Goal: Task Accomplishment & Management: Complete application form

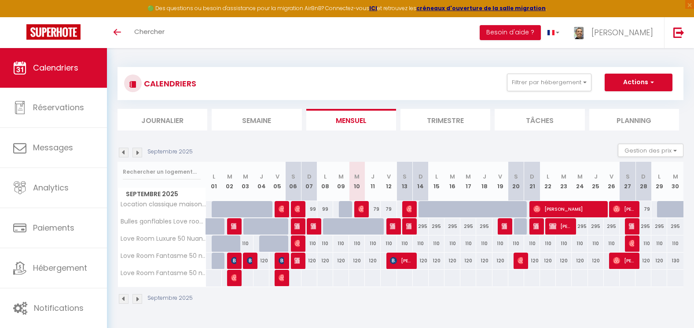
click at [137, 151] on img at bounding box center [138, 152] width 10 height 10
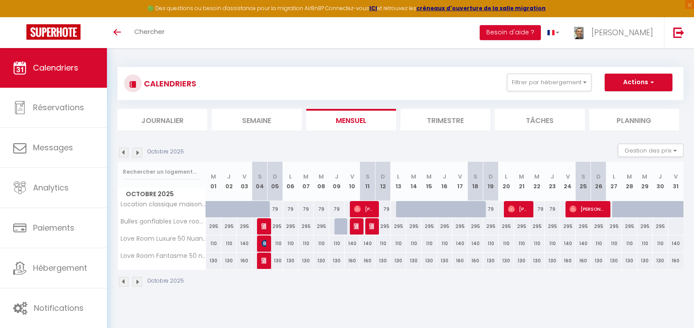
click at [339, 224] on div at bounding box center [342, 226] width 15 height 17
type input "295"
select select "1"
type input "Jeu 09 Octobre 2025"
type input "Ven 10 Octobre 2025"
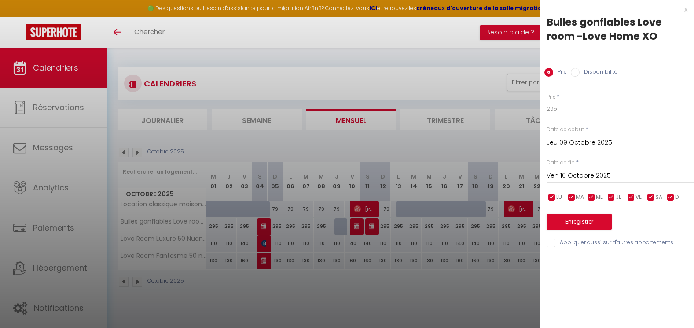
click at [576, 74] on input "Disponibilité" at bounding box center [575, 72] width 9 height 9
radio input "true"
radio input "false"
click at [573, 224] on button "Enregistrer" at bounding box center [579, 222] width 65 height 16
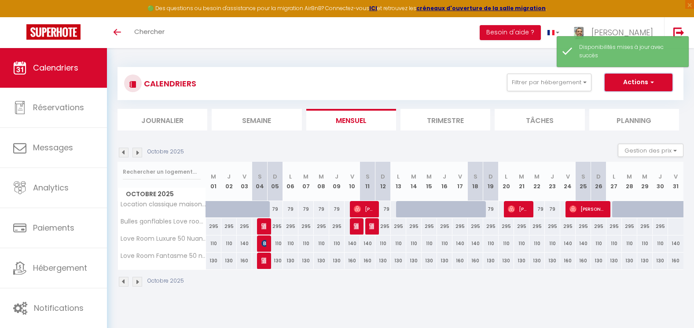
click at [622, 84] on button "Actions" at bounding box center [639, 83] width 68 height 18
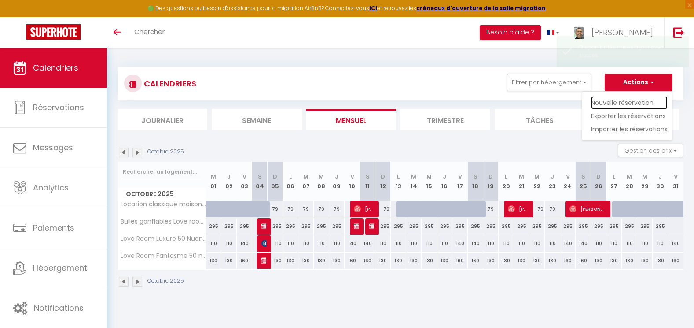
click at [607, 102] on link "Nouvelle réservation" at bounding box center [629, 102] width 77 height 13
select select
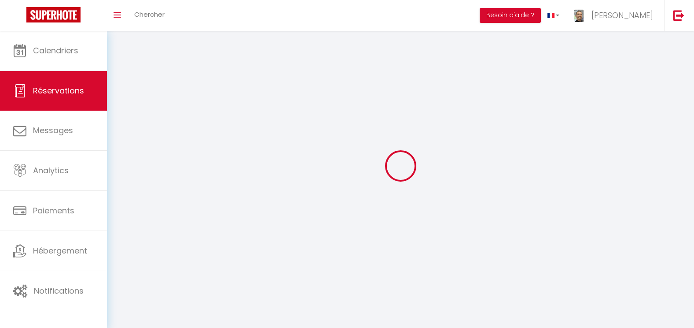
select select
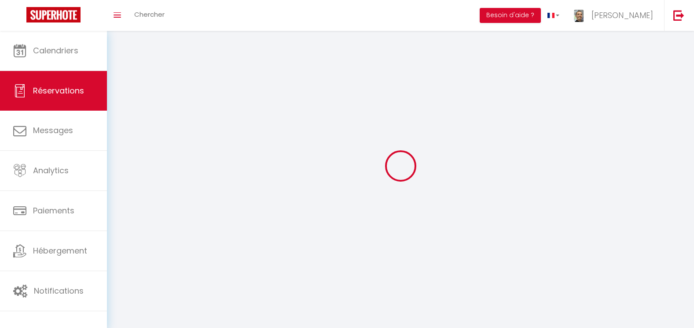
select select
checkbox input "false"
select select
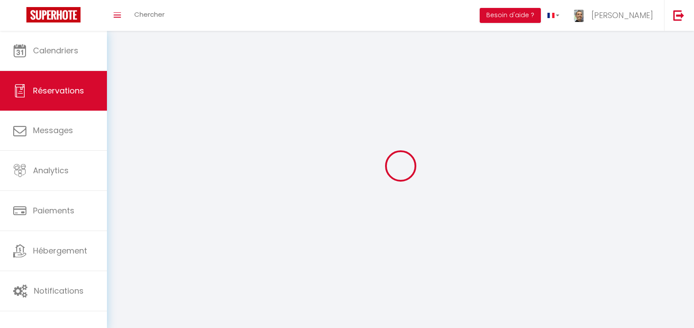
select select
checkbox input "false"
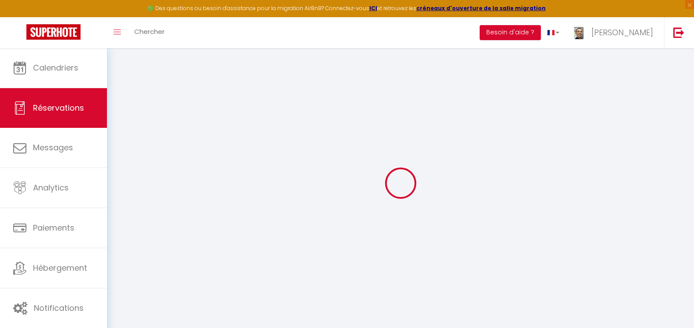
select select
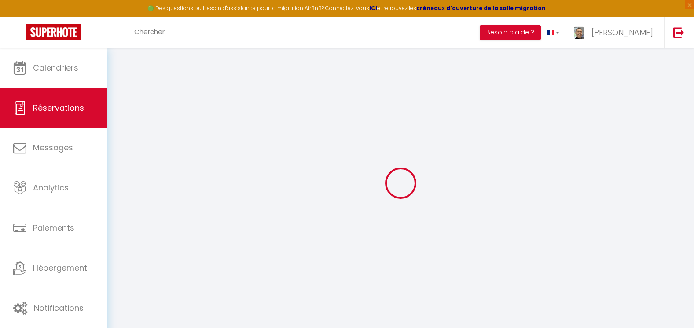
select select
checkbox input "false"
select select
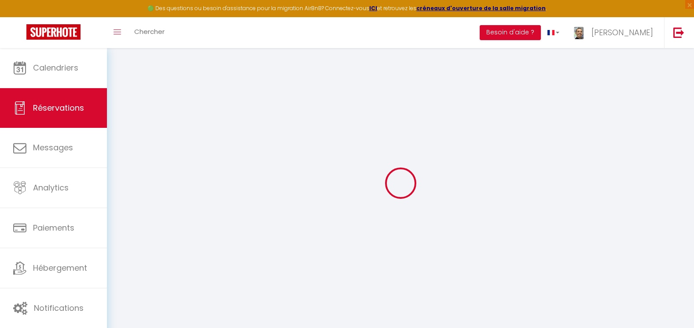
select select
checkbox input "false"
select select
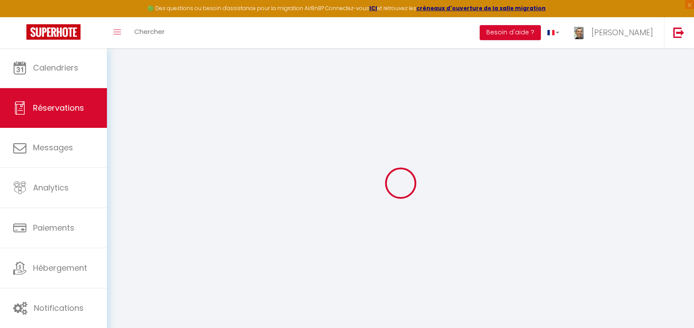
select select
checkbox input "false"
select select
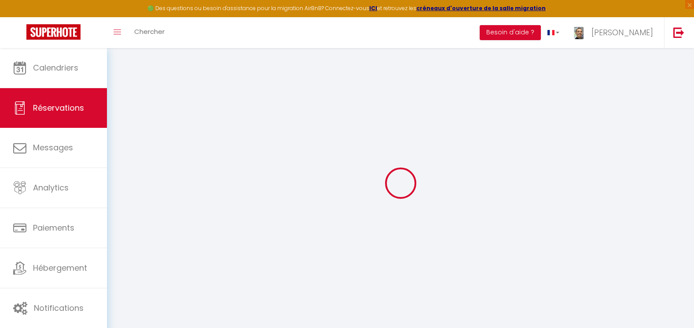
select select
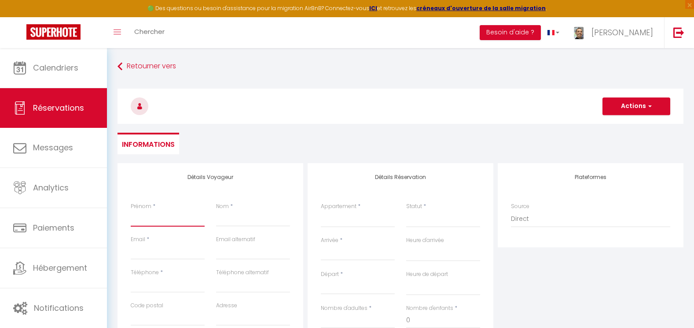
click at [136, 214] on input "Prénom" at bounding box center [168, 218] width 74 height 16
type input "M"
select select
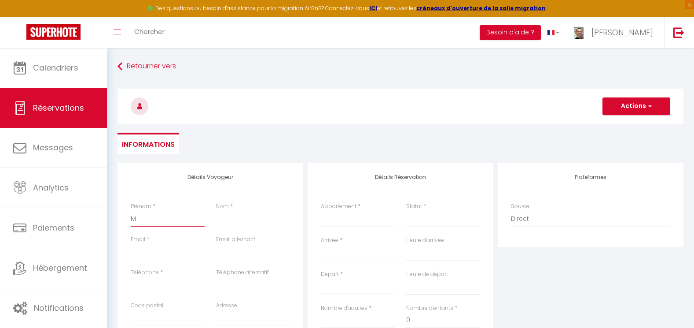
select select
checkbox input "false"
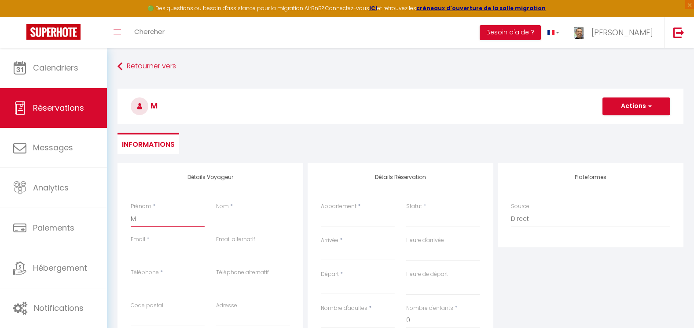
type input "Ma"
select select
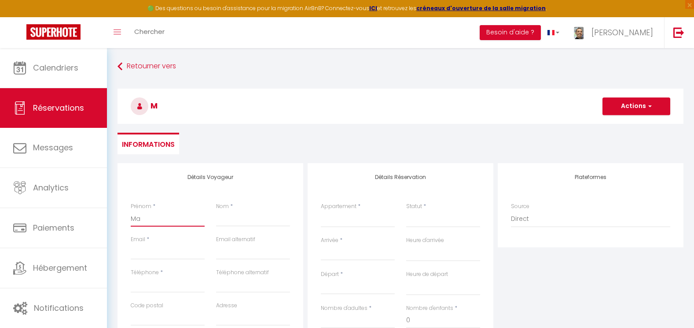
select select
checkbox input "false"
type input "Man"
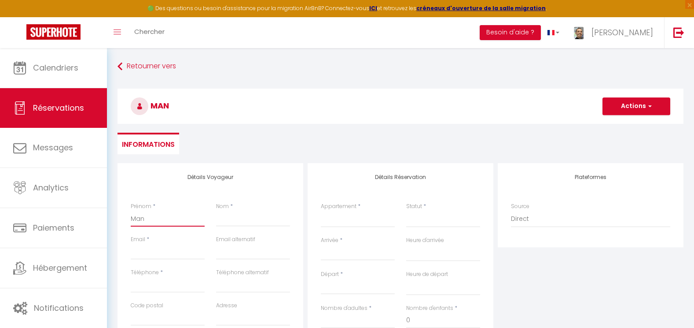
select select
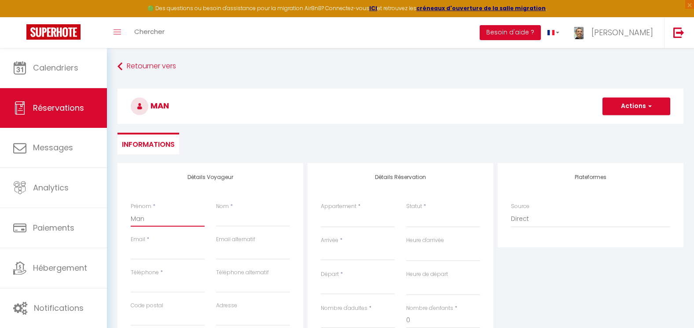
select select
checkbox input "false"
type input "Mano"
select select
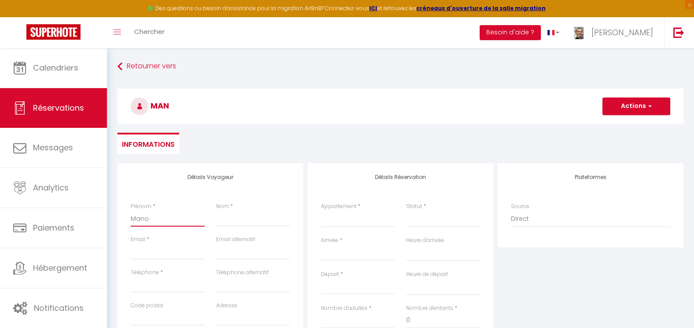
select select
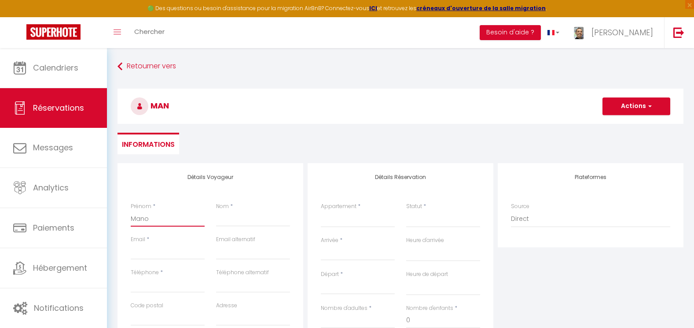
select select
checkbox input "false"
type input "Manon"
select select
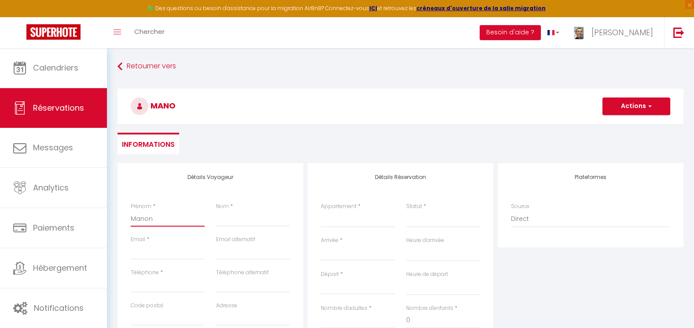
select select
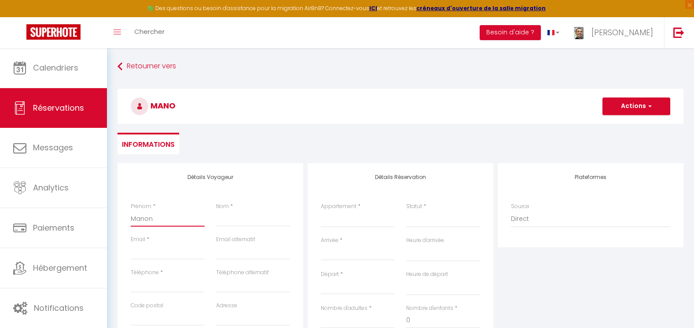
checkbox input "false"
type input "Manon"
select select
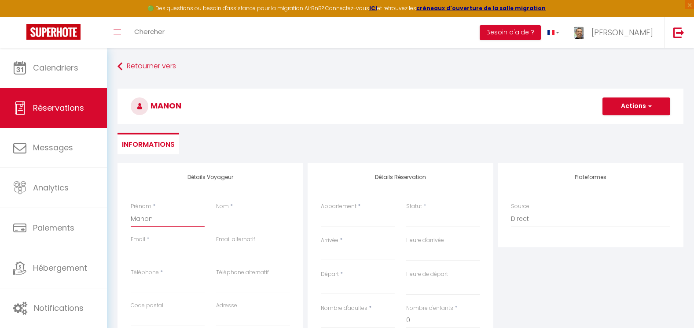
select select
checkbox input "false"
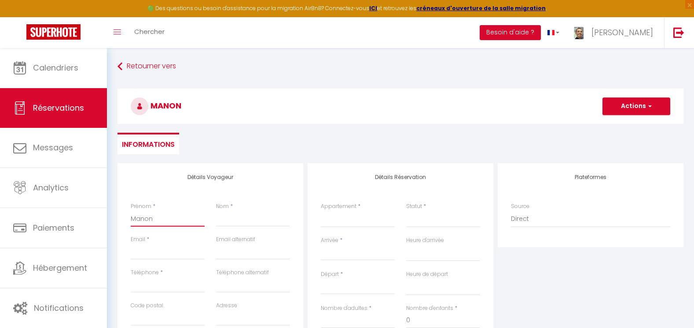
type input "Manon &"
select select
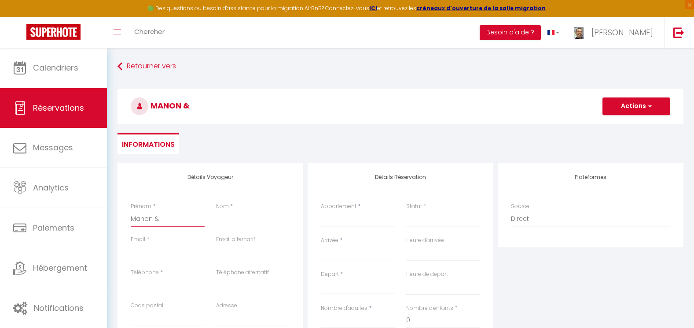
select select
checkbox input "false"
type input "Manon &"
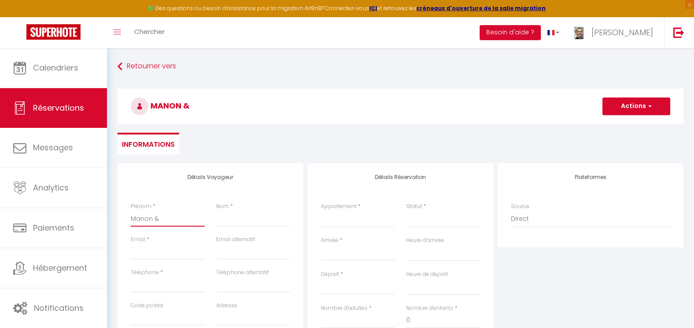
select select
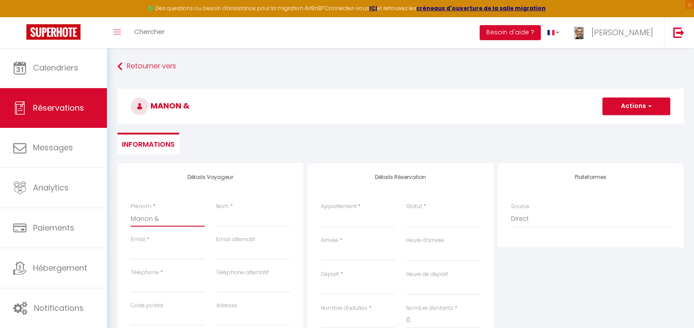
select select
checkbox input "false"
type input "Manon & K"
select select
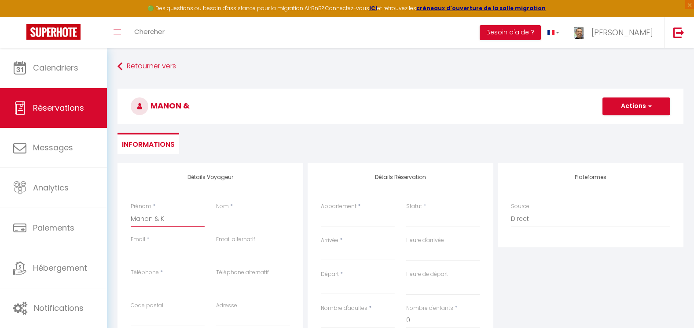
select select
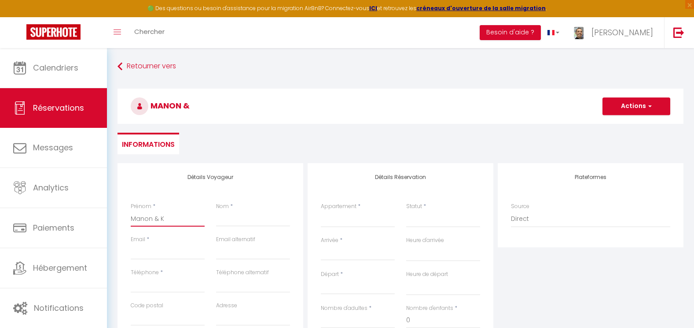
select select
checkbox input "false"
type input "Manon & Ké"
select select
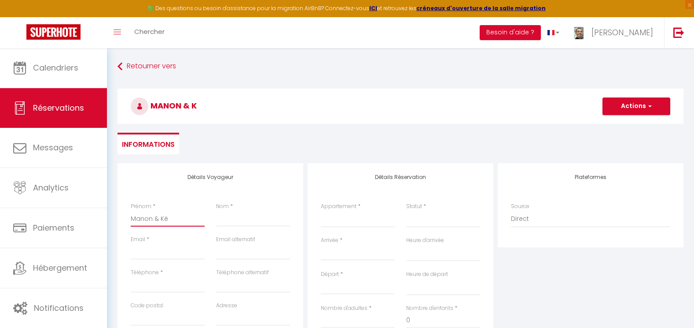
select select
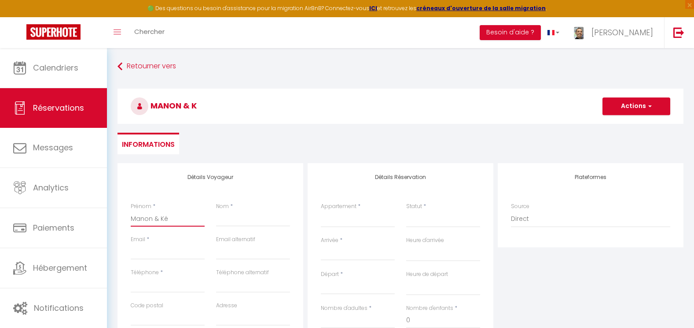
checkbox input "false"
type input "Manon & Kév"
select select
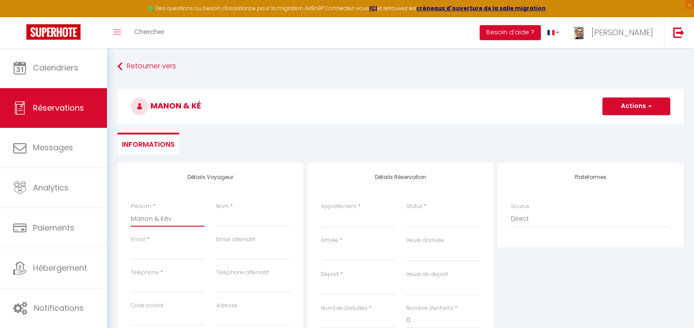
select select
checkbox input "false"
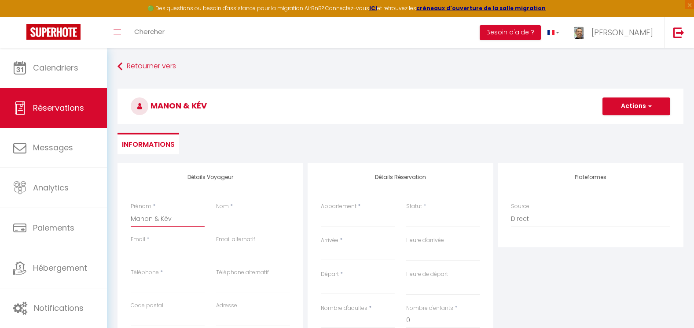
type input "Manon & Kévi"
select select
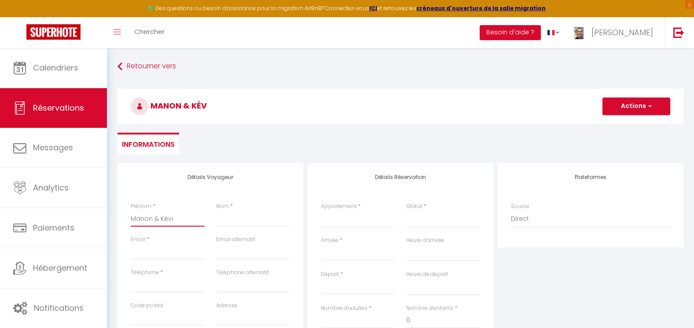
select select
checkbox input "false"
type input "Manon & [PERSON_NAME]"
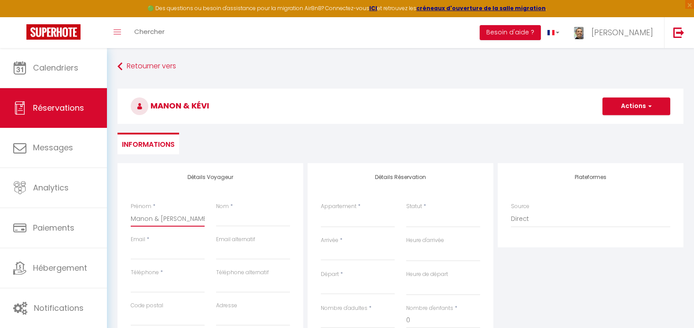
select select
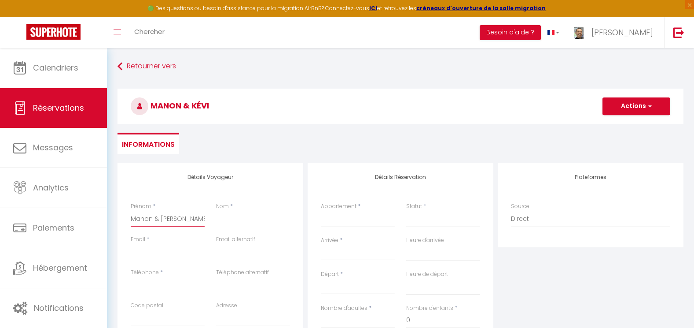
select select
checkbox input "false"
type input "Manon & [PERSON_NAME]"
select select
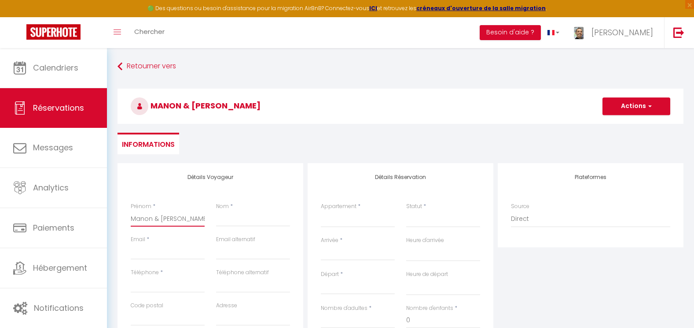
select select
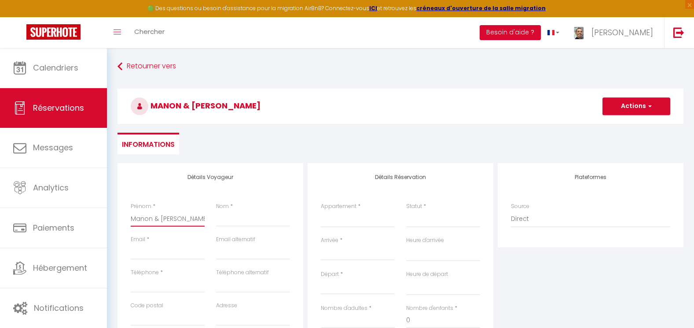
select select
checkbox input "false"
type input "Manon & [PERSON_NAME]"
click at [221, 247] on input "email" at bounding box center [253, 251] width 74 height 16
click at [224, 222] on input "Nom" at bounding box center [253, 218] width 74 height 16
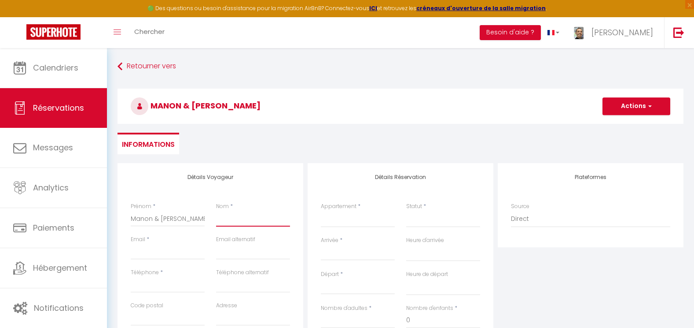
type input "P"
select select
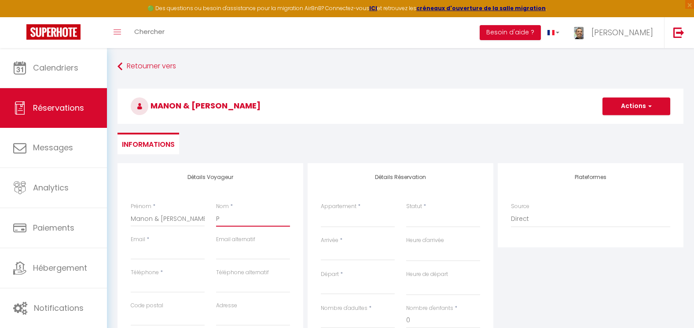
select select
checkbox input "false"
type input "PA"
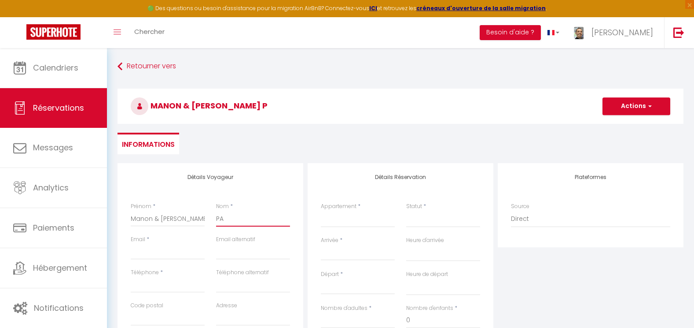
select select
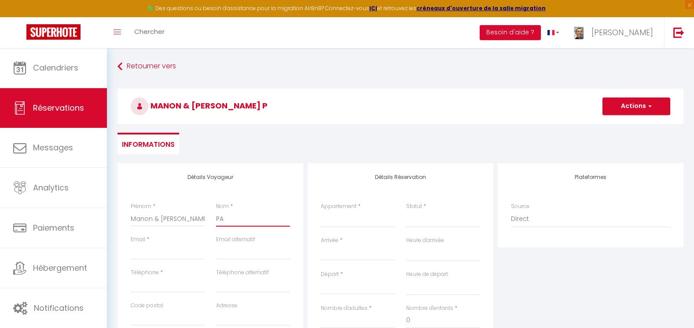
select select
checkbox input "false"
type input "PAS"
select select
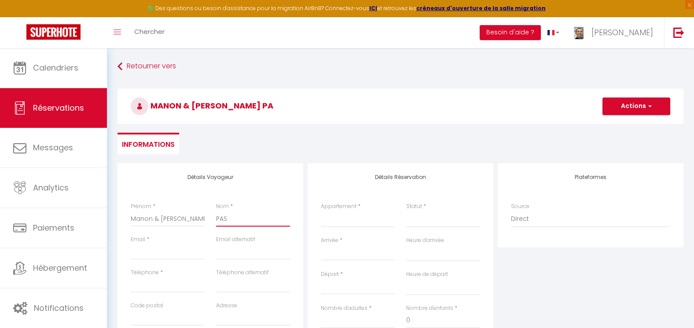
select select
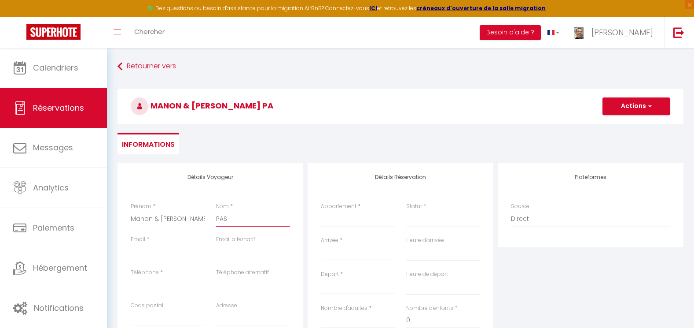
select select
checkbox input "false"
click at [173, 251] on input "Email client" at bounding box center [168, 251] width 74 height 16
click at [158, 285] on input "Téléphone" at bounding box center [168, 284] width 74 height 16
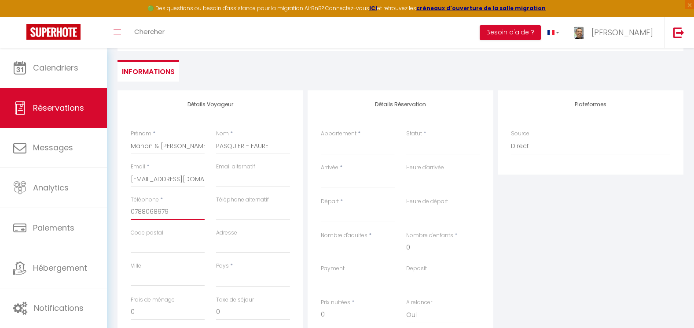
scroll to position [88, 0]
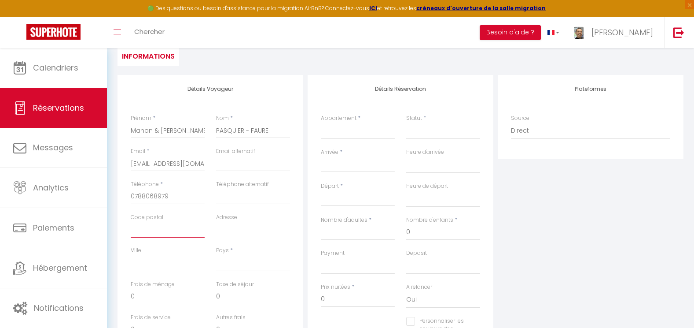
click at [136, 233] on input "Code postal" at bounding box center [168, 229] width 74 height 16
click at [223, 233] on input "Adresse" at bounding box center [253, 229] width 74 height 16
click at [173, 264] on input "Ville" at bounding box center [168, 262] width 74 height 16
drag, startPoint x: 235, startPoint y: 265, endPoint x: 236, endPoint y: 256, distance: 9.3
click at [235, 265] on select "[GEOGRAPHIC_DATA] [GEOGRAPHIC_DATA] [GEOGRAPHIC_DATA] [GEOGRAPHIC_DATA] [GEOGRA…" at bounding box center [253, 262] width 74 height 17
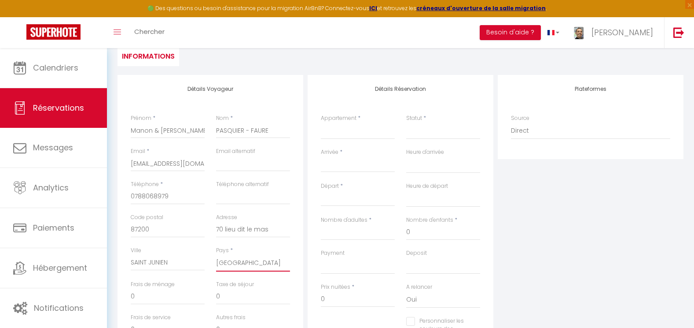
click at [216, 254] on select "[GEOGRAPHIC_DATA] [GEOGRAPHIC_DATA] [GEOGRAPHIC_DATA] [GEOGRAPHIC_DATA] [GEOGRA…" at bounding box center [253, 262] width 74 height 17
click at [364, 130] on select "Location classique maison l'été · ☀︎ Maison au calme - 5min de Cognac - 1/8 per…" at bounding box center [358, 130] width 74 height 17
click at [321, 122] on select "Location classique maison l'été · ☀︎ Maison au calme - 5min de Cognac - 1/8 per…" at bounding box center [358, 130] width 74 height 17
click at [338, 163] on input "Arrivée" at bounding box center [358, 164] width 74 height 11
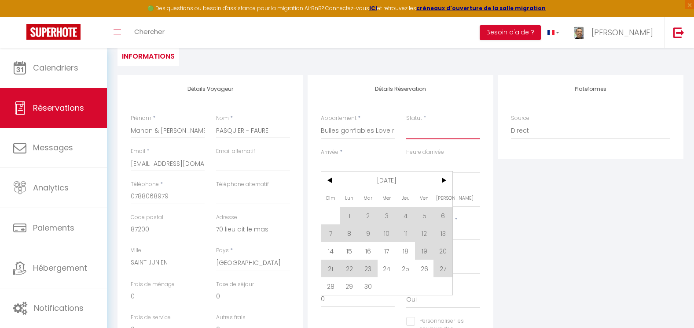
drag, startPoint x: 417, startPoint y: 132, endPoint x: 419, endPoint y: 128, distance: 4.6
click at [418, 131] on select "Confirmé Non Confirmé [PERSON_NAME] par le voyageur No Show Request" at bounding box center [443, 130] width 74 height 17
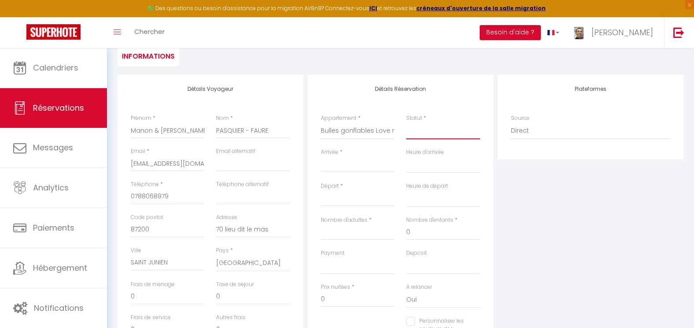
click at [406, 122] on select "Confirmé Non Confirmé [PERSON_NAME] par le voyageur No Show Request" at bounding box center [443, 130] width 74 height 17
click at [331, 164] on input "Arrivée" at bounding box center [358, 164] width 74 height 11
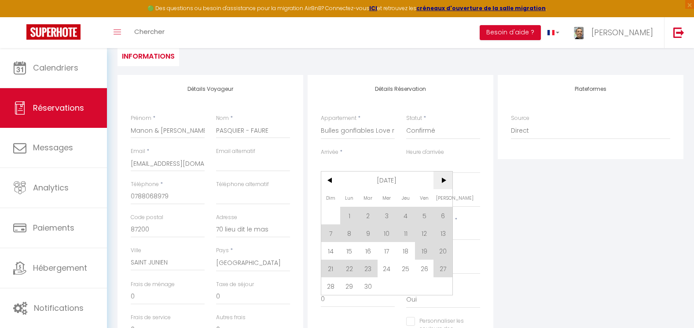
click at [444, 179] on span ">" at bounding box center [443, 180] width 19 height 18
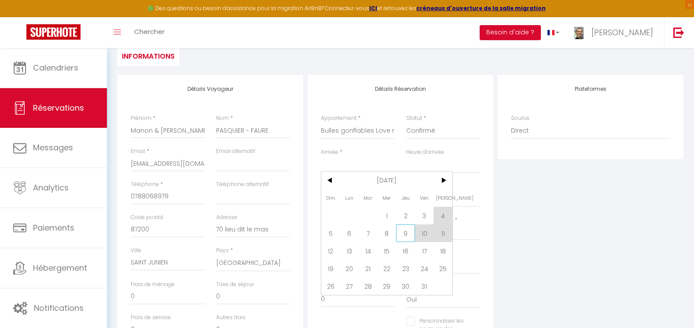
click at [405, 229] on span "9" at bounding box center [405, 233] width 19 height 18
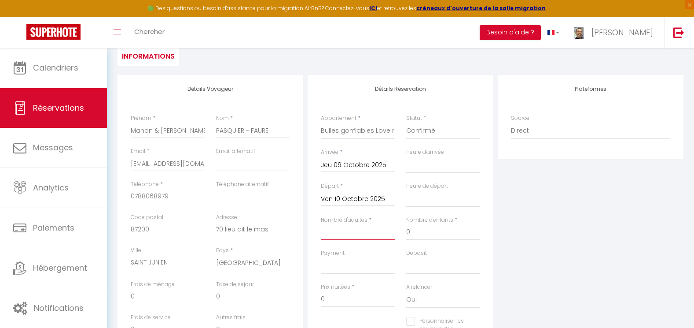
click at [353, 238] on input "Nombre d'adultes" at bounding box center [358, 232] width 74 height 16
click at [345, 265] on select "OK KO" at bounding box center [358, 265] width 74 height 17
click at [321, 257] on select "OK KO" at bounding box center [358, 265] width 74 height 17
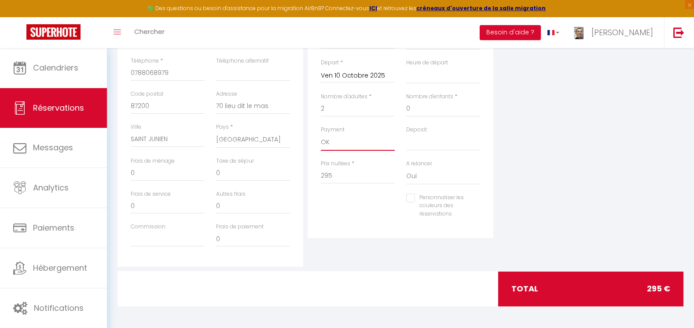
scroll to position [212, 0]
click at [411, 197] on input "Personnaliser les couleurs des réservations" at bounding box center [437, 197] width 63 height 9
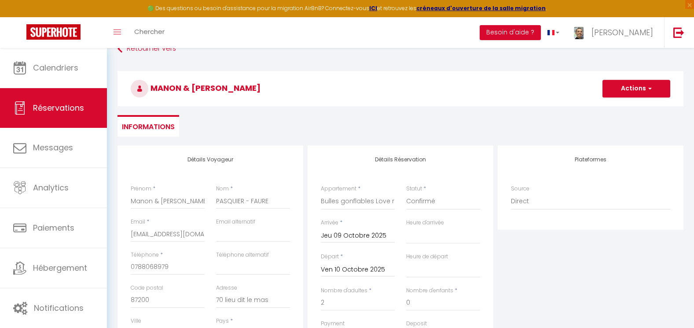
scroll to position [0, 0]
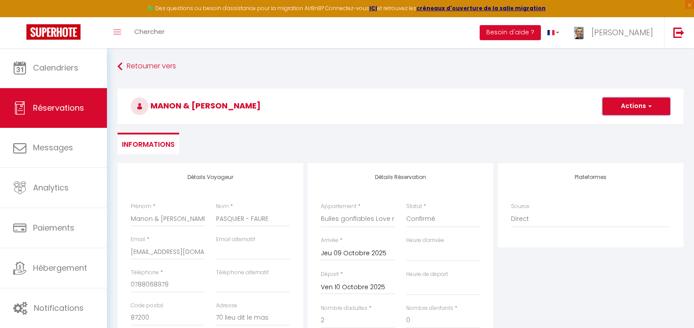
click at [638, 108] on button "Actions" at bounding box center [637, 106] width 68 height 18
click at [631, 125] on link "Enregistrer" at bounding box center [628, 125] width 70 height 11
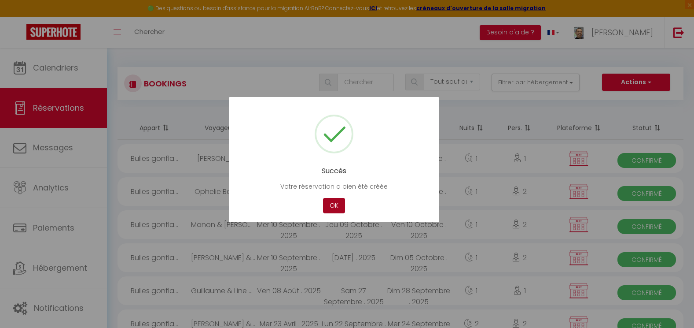
click at [332, 201] on button "OK" at bounding box center [334, 205] width 22 height 15
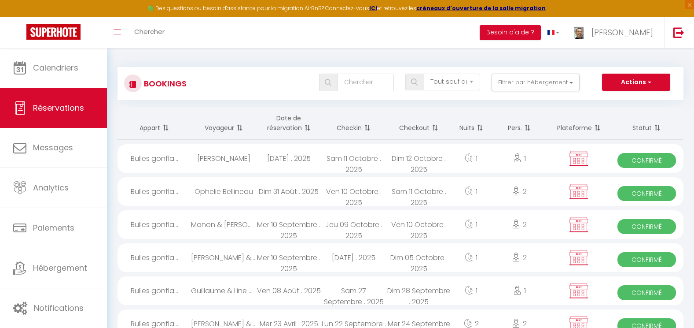
click at [389, 231] on div "Ven 10 Octobre . 2025" at bounding box center [419, 224] width 65 height 29
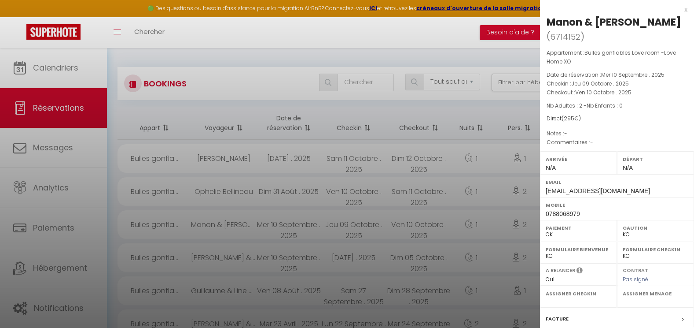
click at [368, 256] on div at bounding box center [347, 164] width 694 height 328
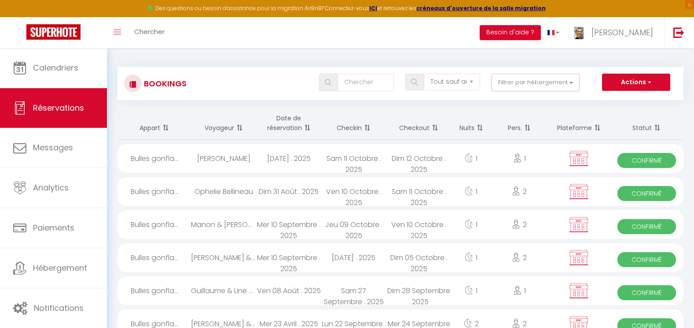
click at [368, 256] on div "[DATE] . 2025" at bounding box center [353, 257] width 65 height 29
